Goal: Find specific page/section: Find specific page/section

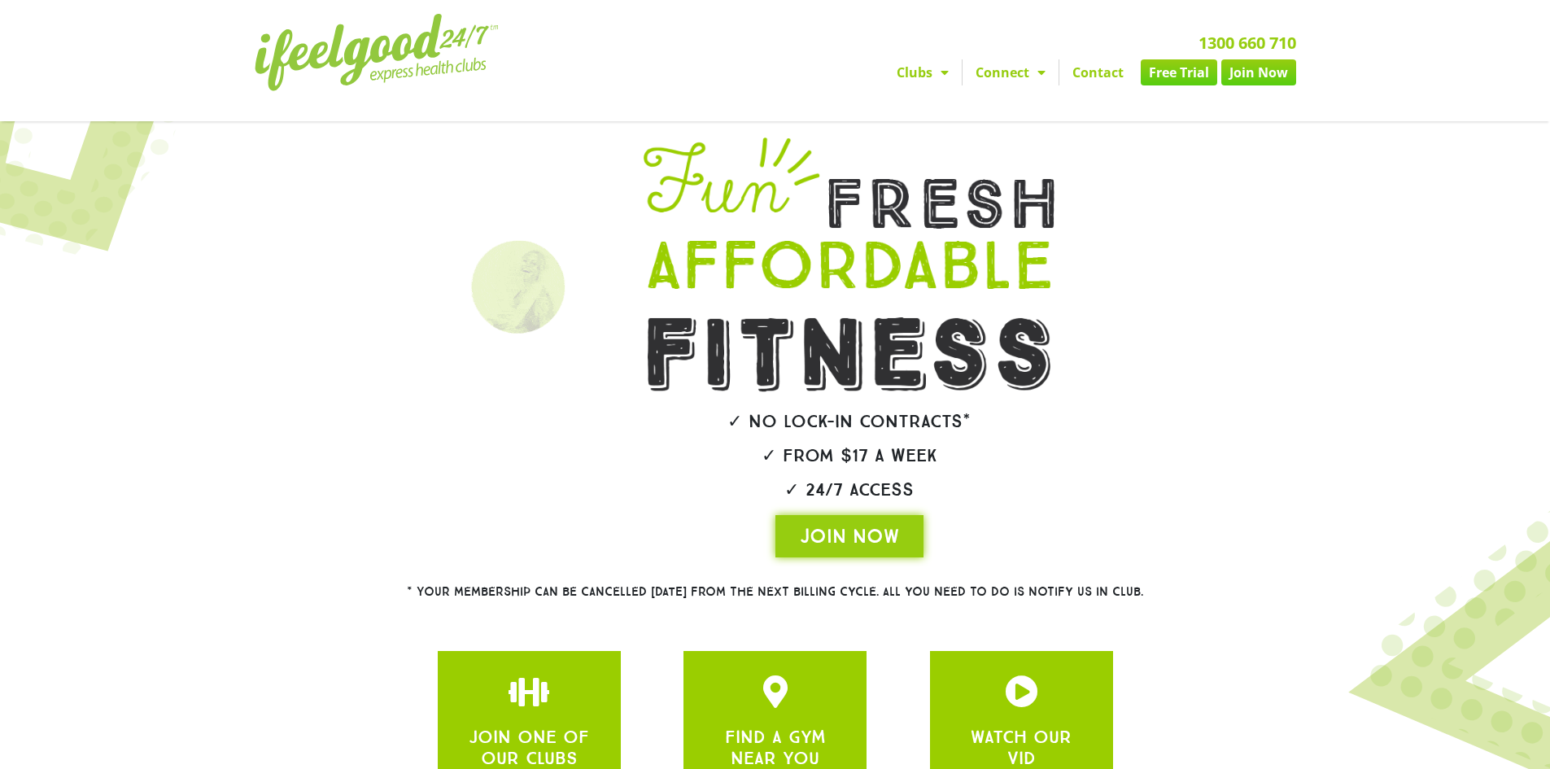
click at [928, 68] on link "Clubs" at bounding box center [923, 72] width 78 height 26
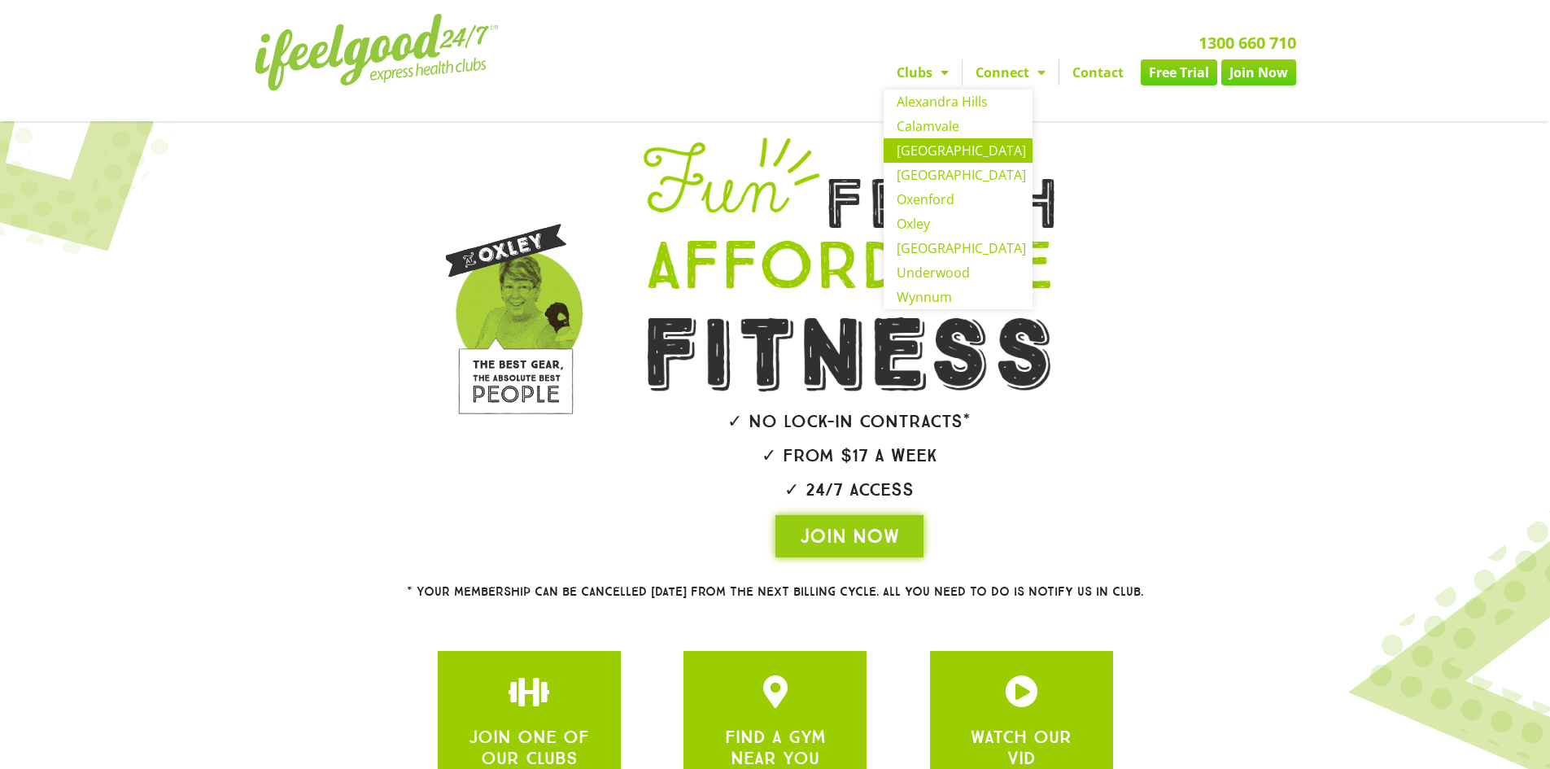
click at [948, 152] on link "[GEOGRAPHIC_DATA]" at bounding box center [958, 150] width 149 height 24
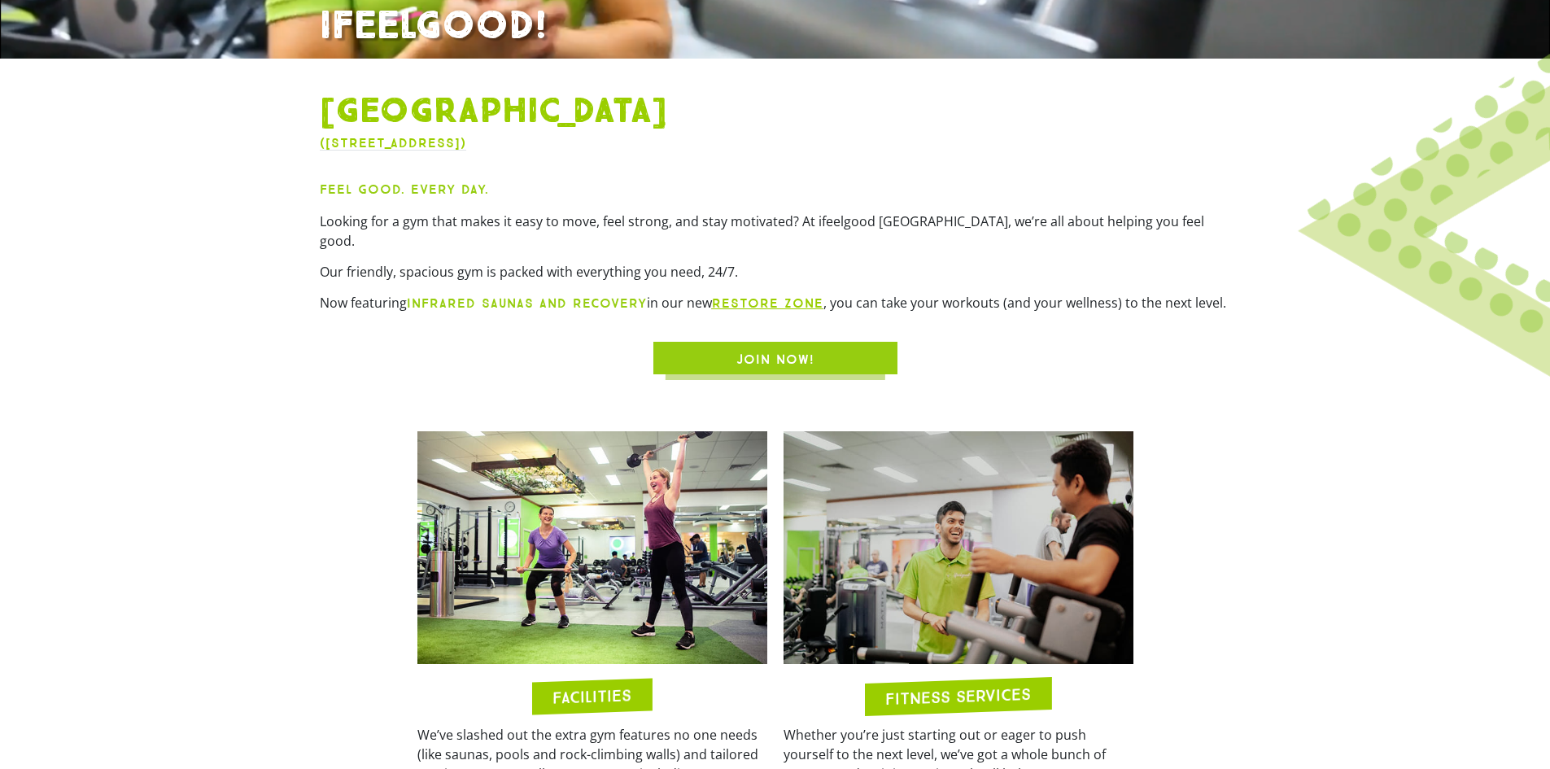
scroll to position [732, 0]
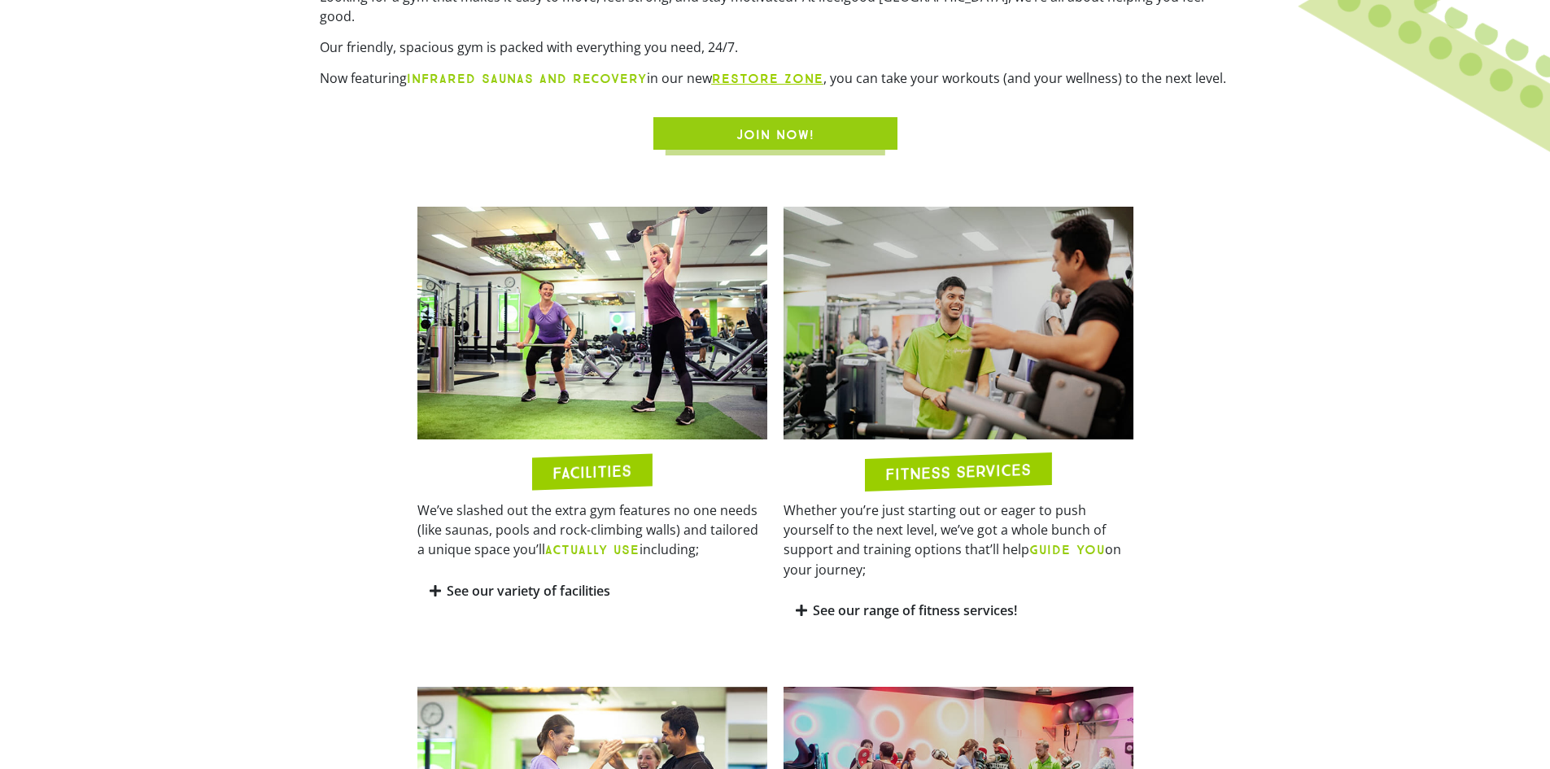
click at [564, 582] on link "See our variety of facilities" at bounding box center [529, 591] width 164 height 18
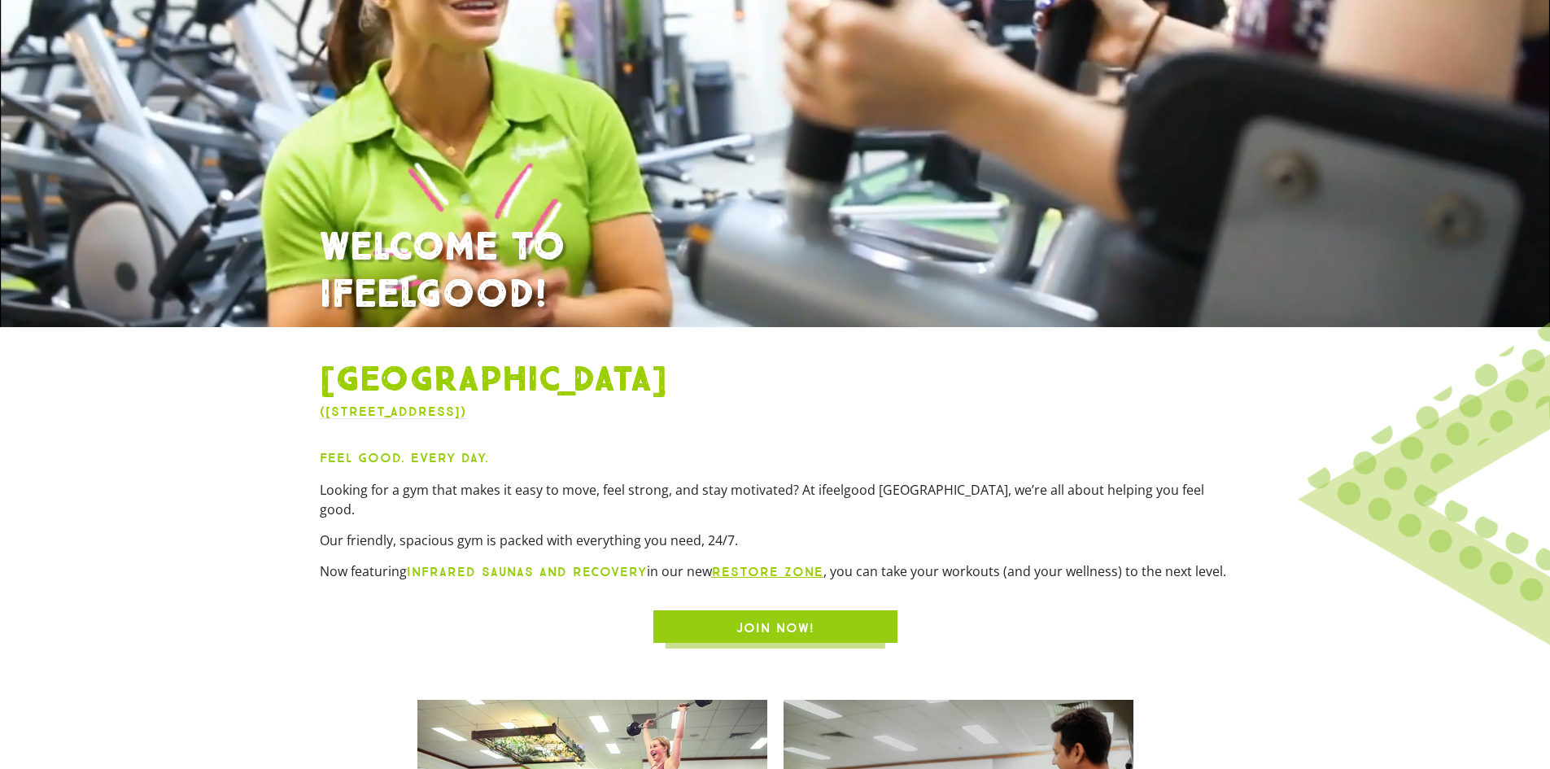
scroll to position [0, 0]
